Goal: Transaction & Acquisition: Purchase product/service

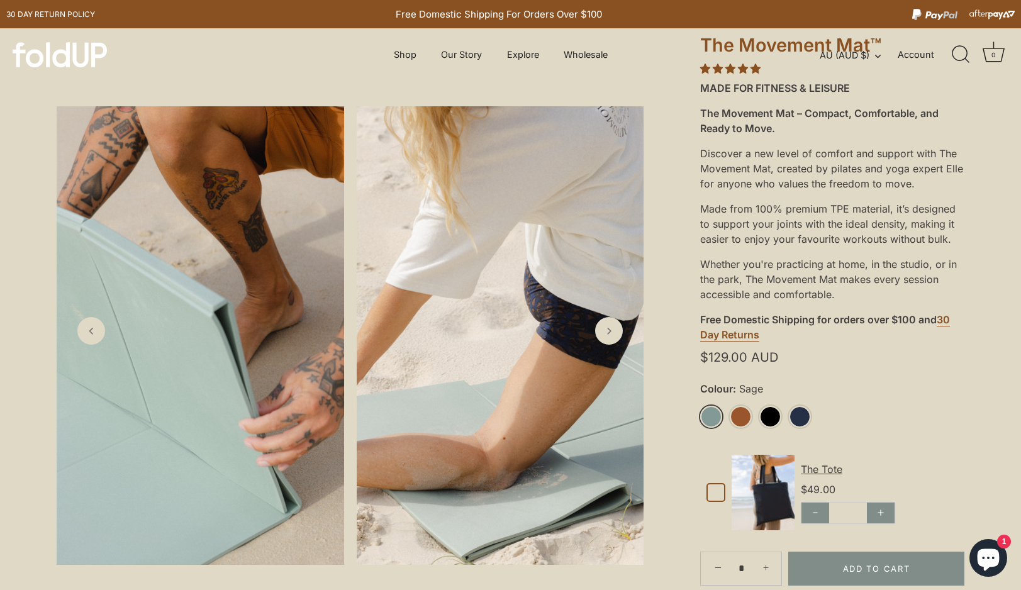
scroll to position [181, 0]
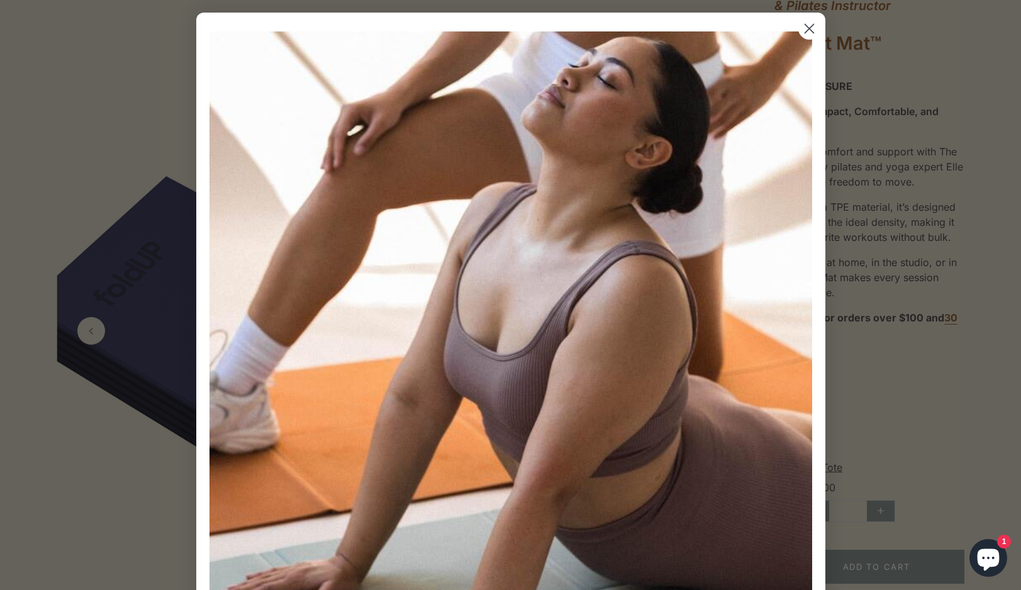
click at [803, 30] on circle "Close dialog" at bounding box center [808, 28] width 21 height 21
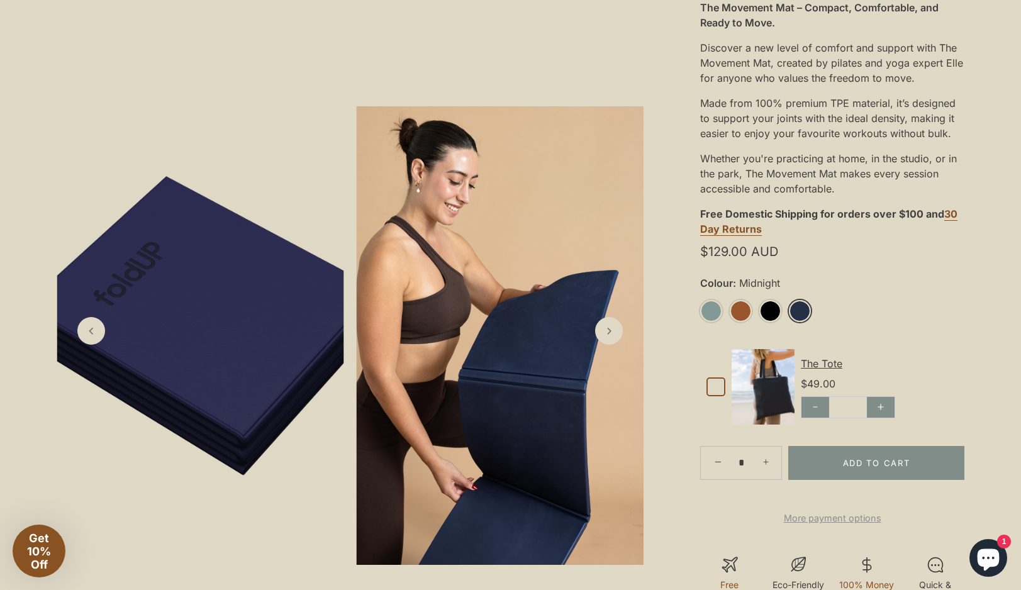
scroll to position [450, 0]
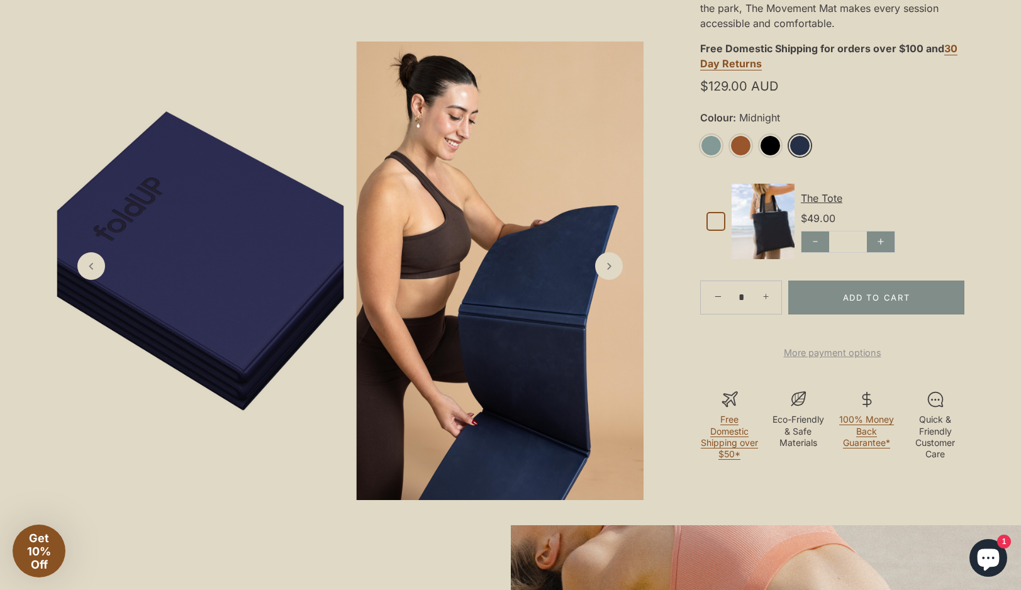
click at [808, 360] on link "More payment options" at bounding box center [832, 352] width 264 height 15
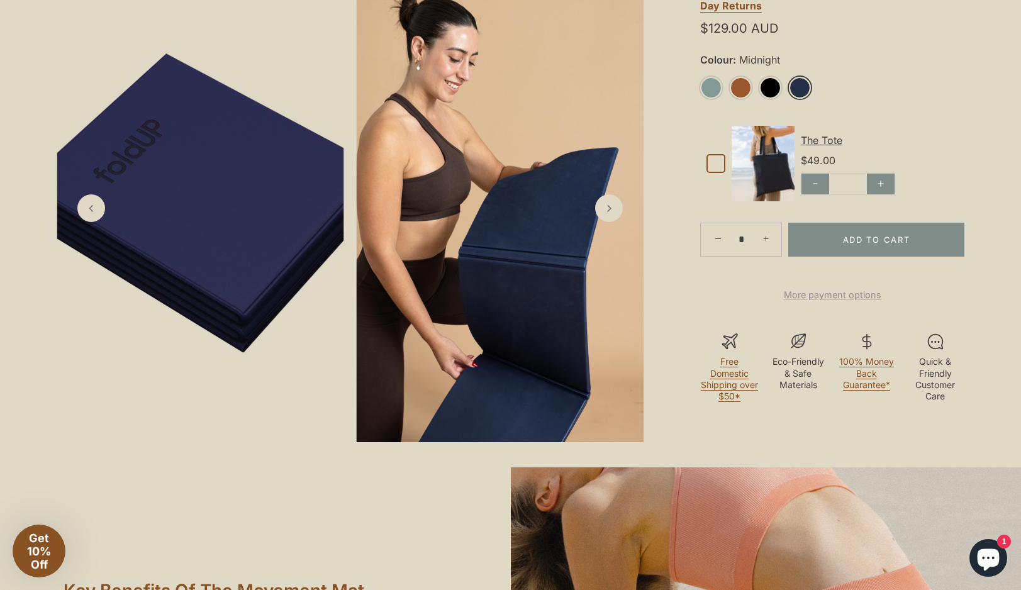
scroll to position [450, 0]
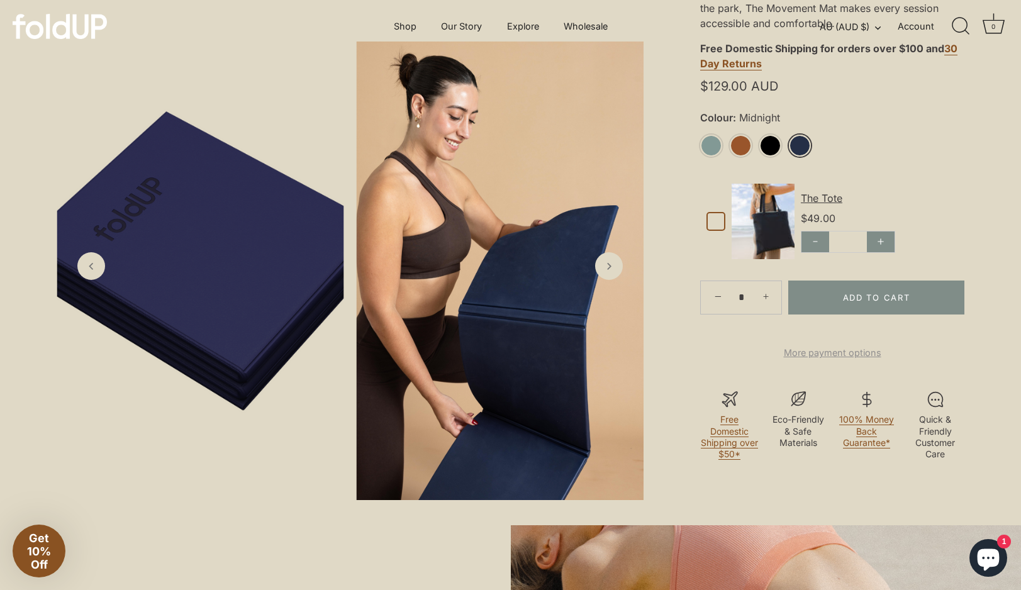
click at [976, 168] on div ""I recommend the Movement Mat to all my clients." Chloe De Winter, Physiotherap…" at bounding box center [831, 78] width 377 height 844
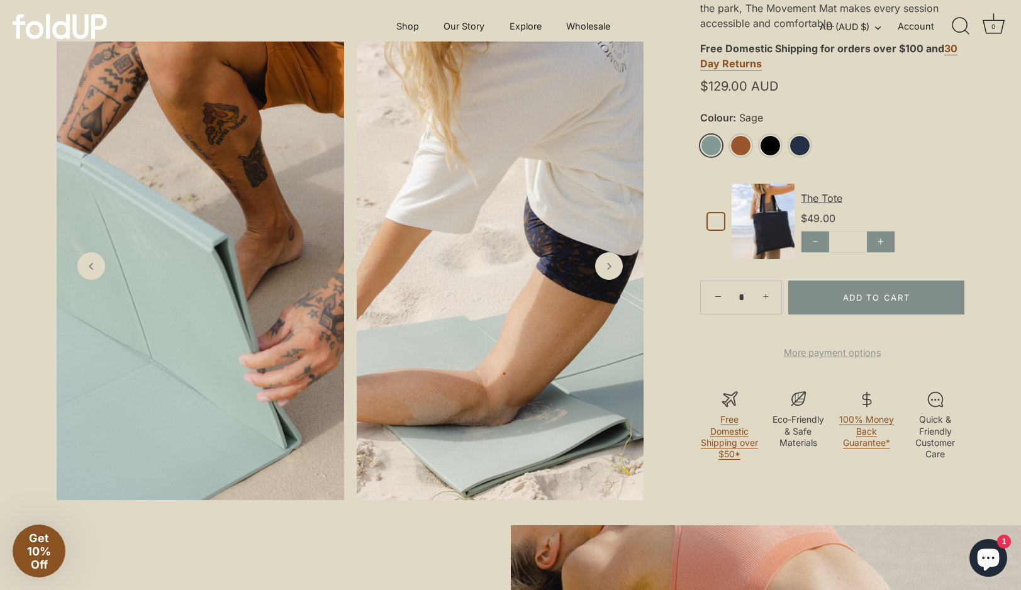
click at [712, 145] on link "Sage" at bounding box center [711, 146] width 22 height 22
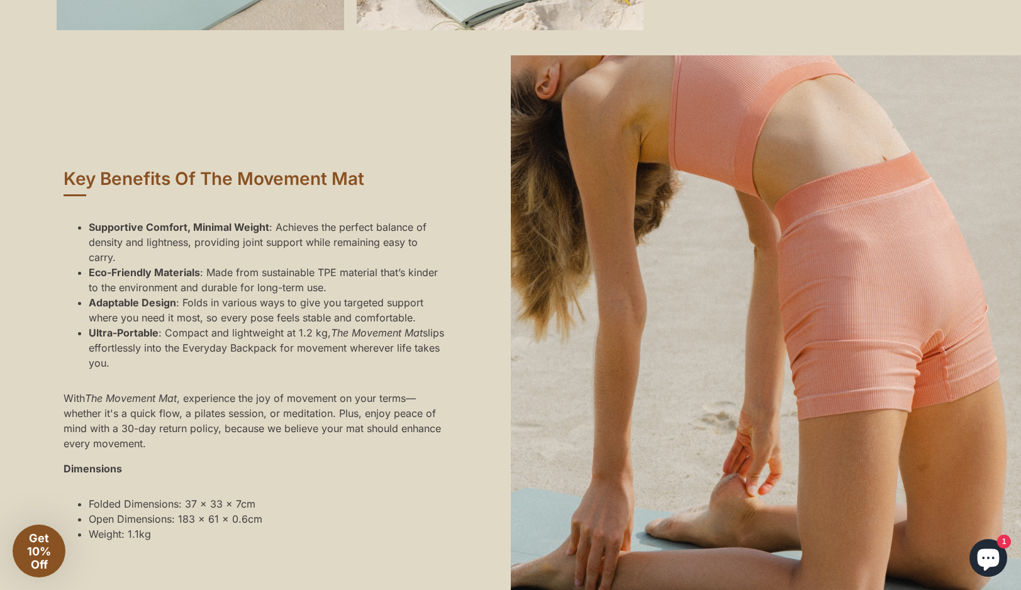
scroll to position [1089, 0]
